Goal: Information Seeking & Learning: Learn about a topic

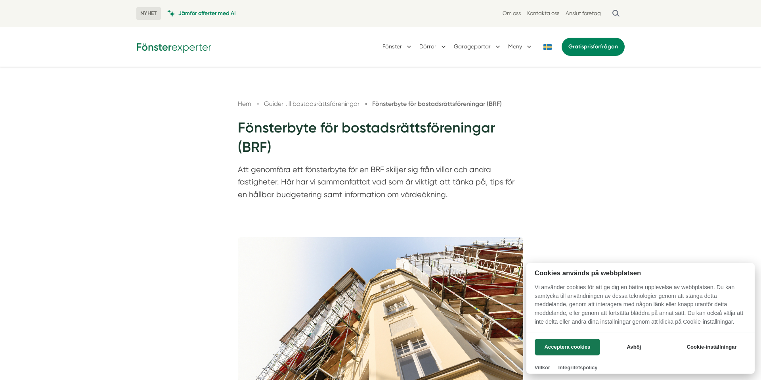
drag, startPoint x: 576, startPoint y: 341, endPoint x: 571, endPoint y: 337, distance: 6.2
click at [576, 341] on button "Acceptera cookies" at bounding box center [566, 346] width 65 height 17
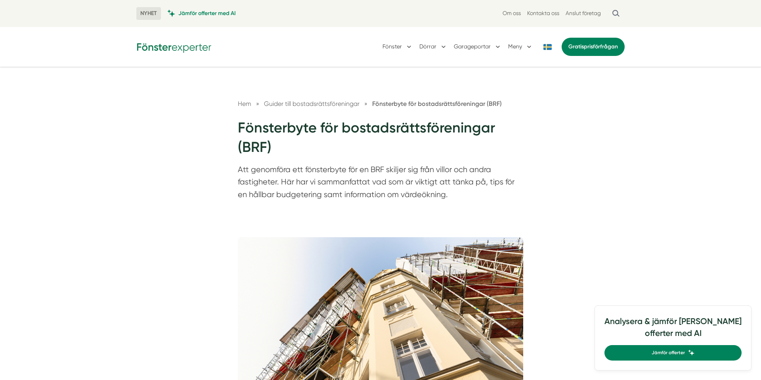
click at [184, 46] on img at bounding box center [173, 46] width 75 height 12
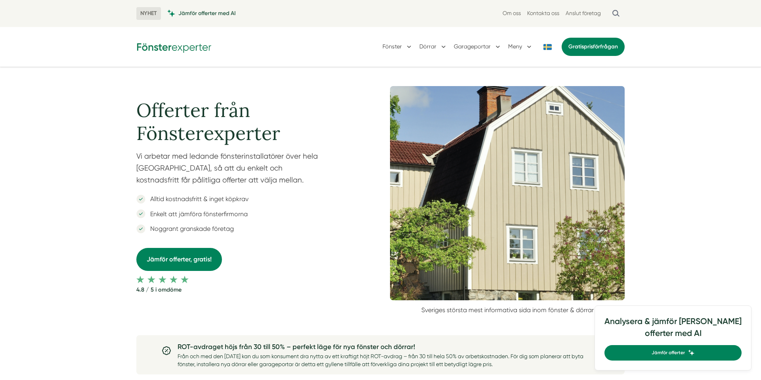
click at [213, 10] on span "Jämför offerter med AI" at bounding box center [206, 14] width 57 height 8
click at [168, 48] on img at bounding box center [173, 46] width 75 height 12
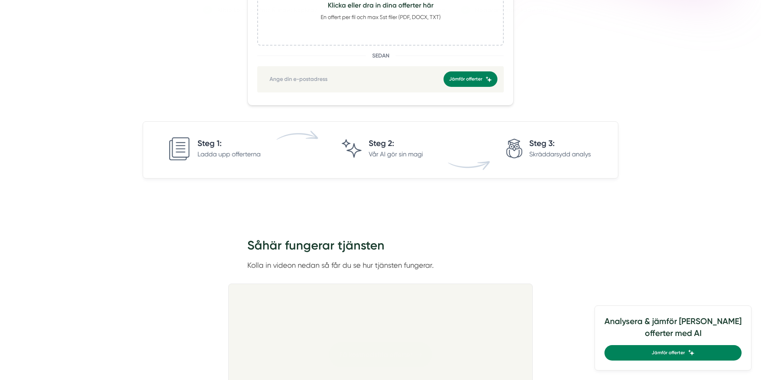
scroll to position [405, 0]
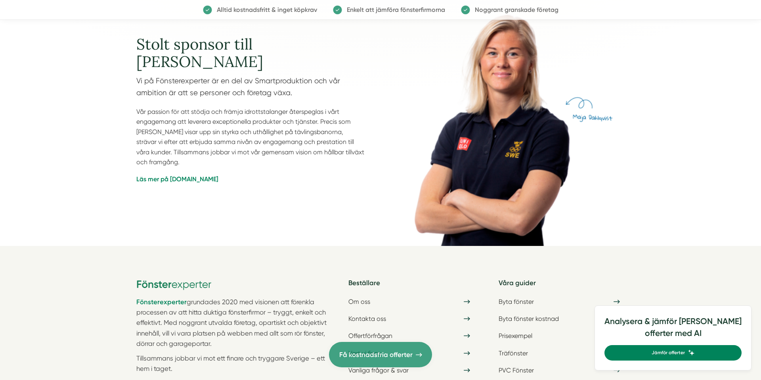
scroll to position [2391, 0]
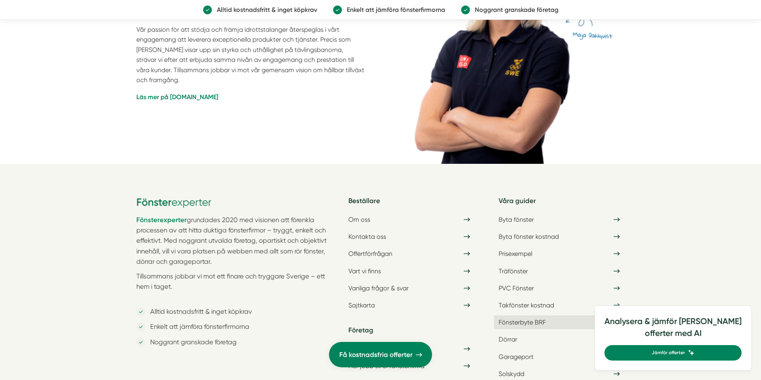
click at [529, 315] on link "Fönsterbyte BRF" at bounding box center [559, 322] width 131 height 14
